Goal: Task Accomplishment & Management: Manage account settings

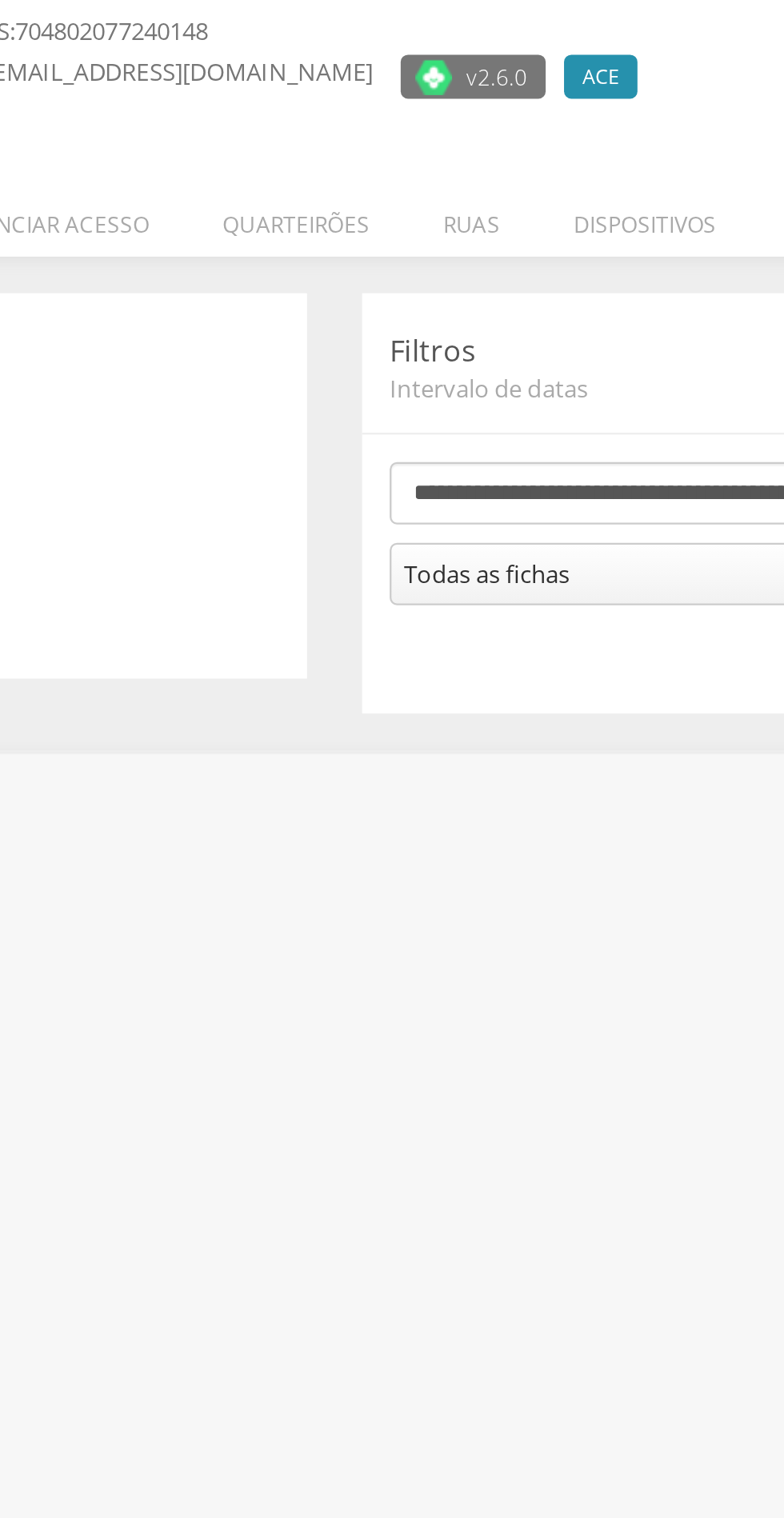
click at [513, 275] on header "Filtros Intervalo de datas " at bounding box center [577, 290] width 323 height 37
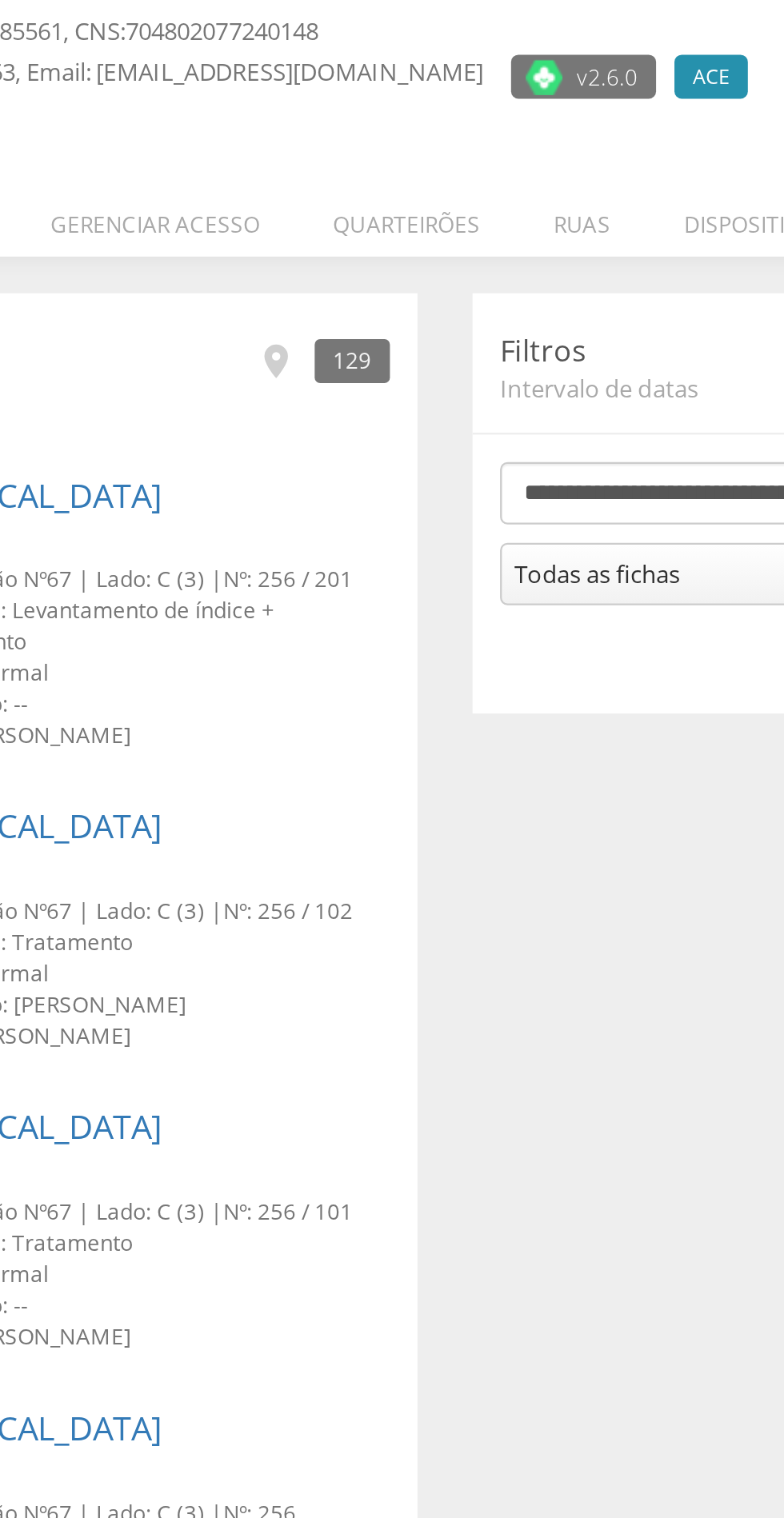
click at [392, 230] on li "Quarteirões" at bounding box center [375, 225] width 96 height 38
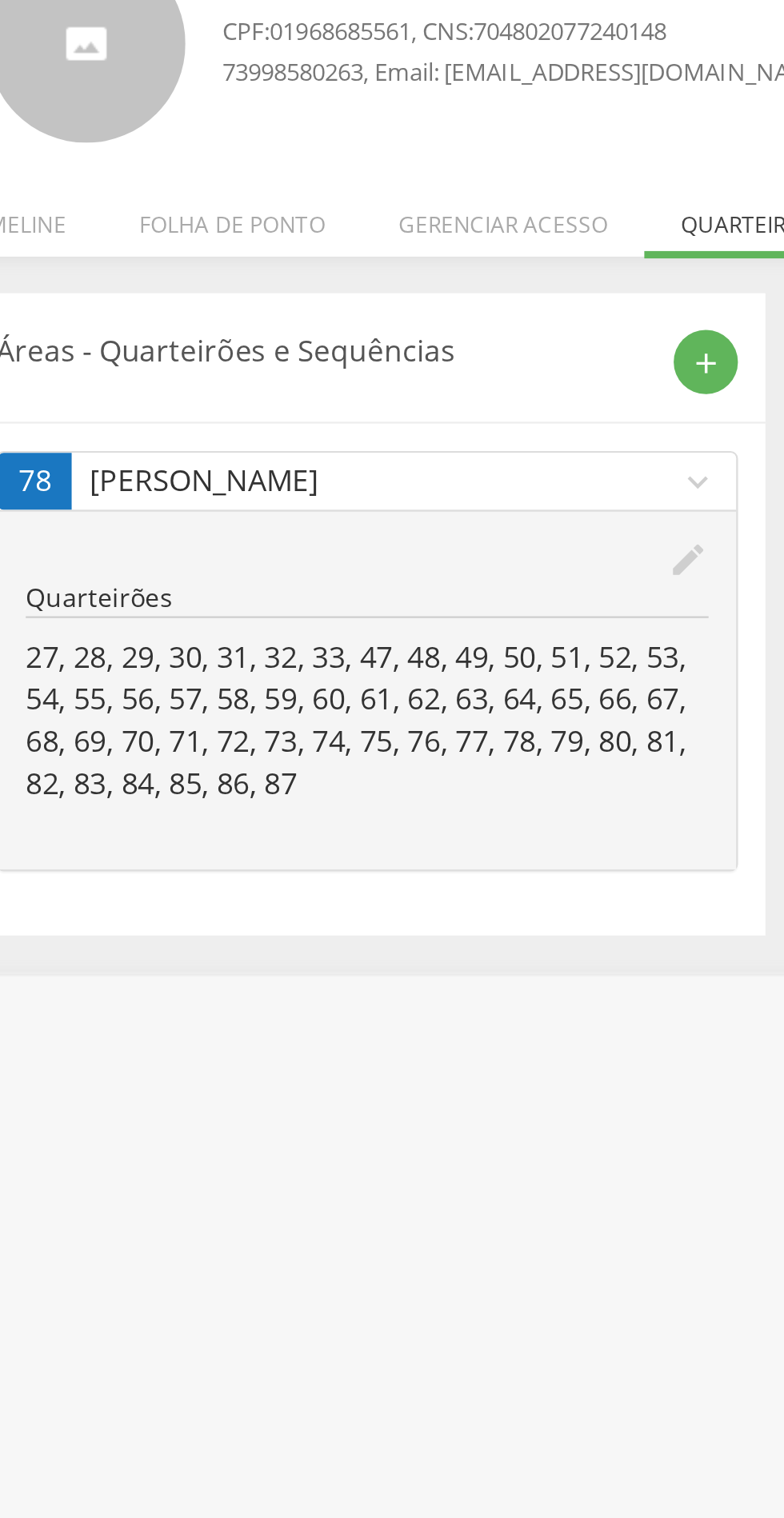
click at [354, 374] on icon "edit" at bounding box center [347, 376] width 18 height 18
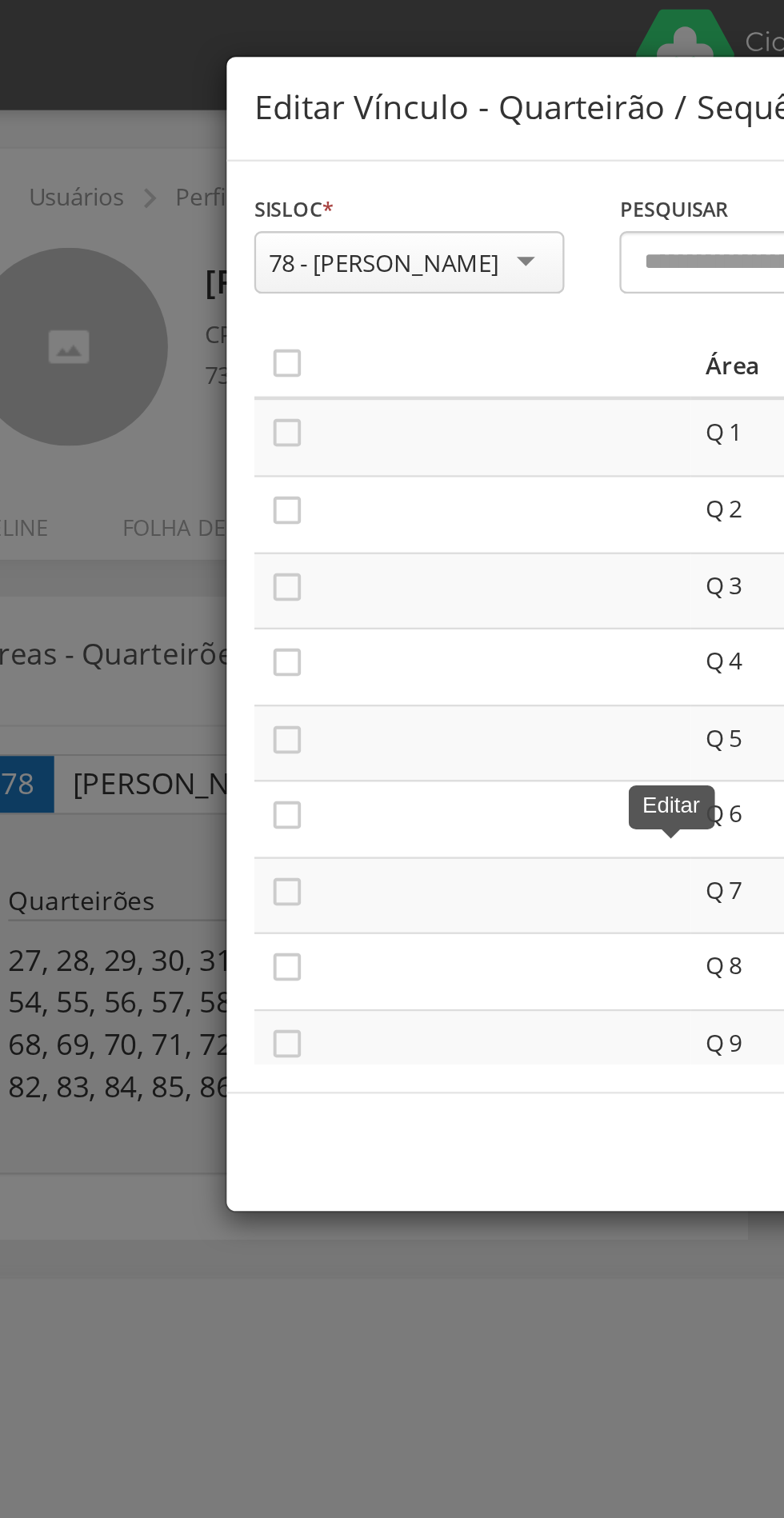
click at [185, 155] on icon "" at bounding box center [179, 158] width 16 height 16
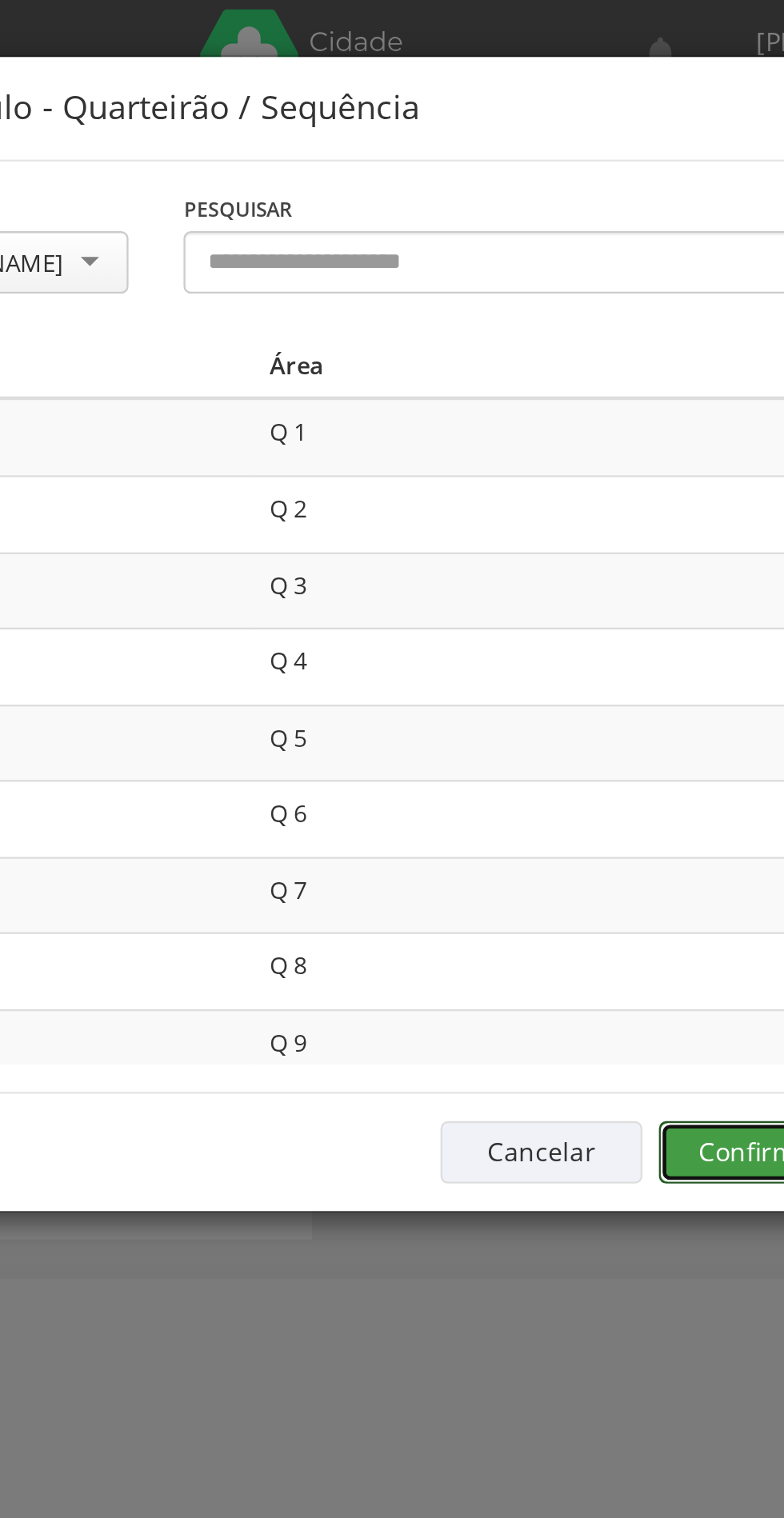
click at [557, 502] on button "Confirmar" at bounding box center [575, 502] width 88 height 27
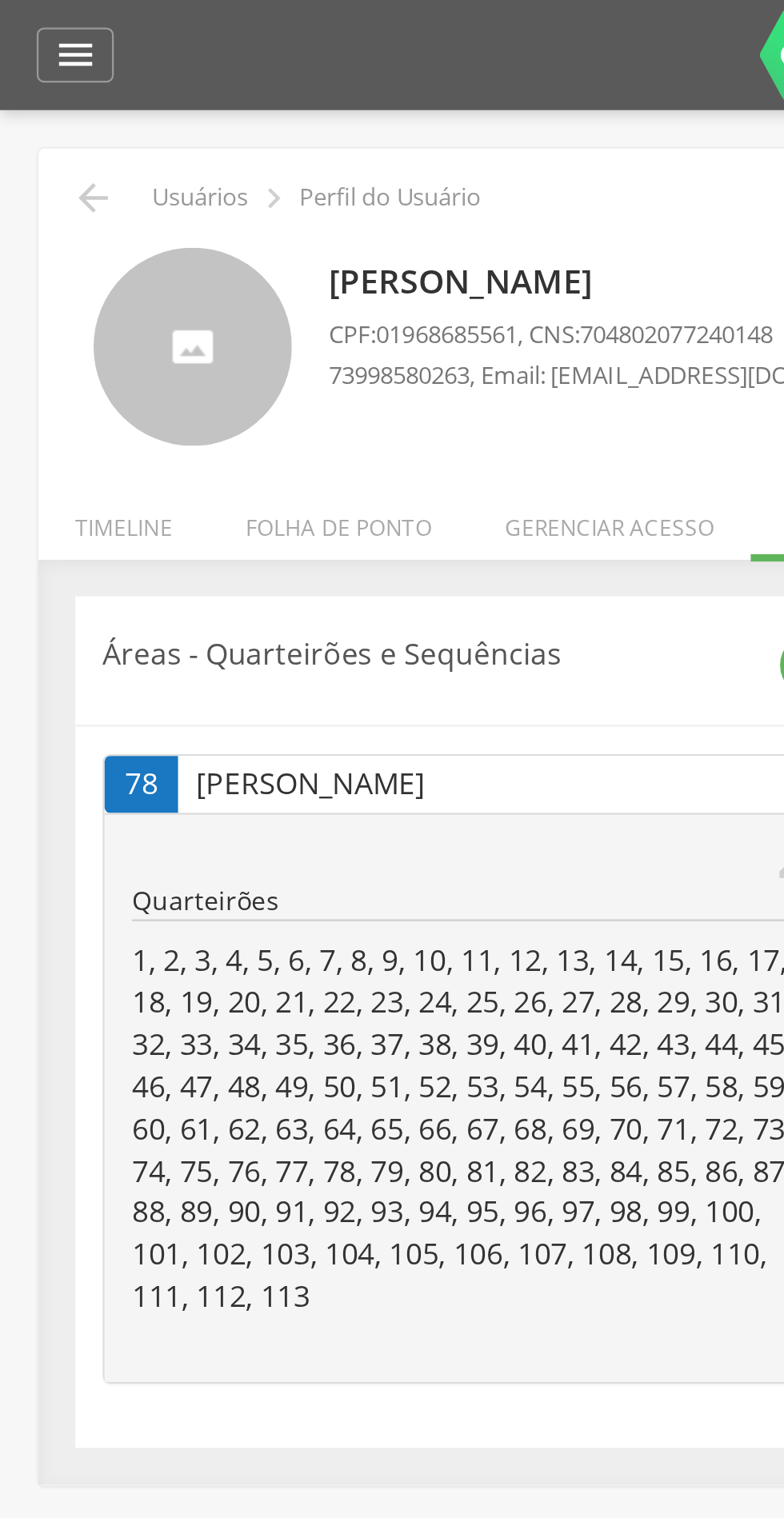
click at [46, 82] on icon "" at bounding box center [40, 86] width 19 height 19
